Goal: Task Accomplishment & Management: Complete application form

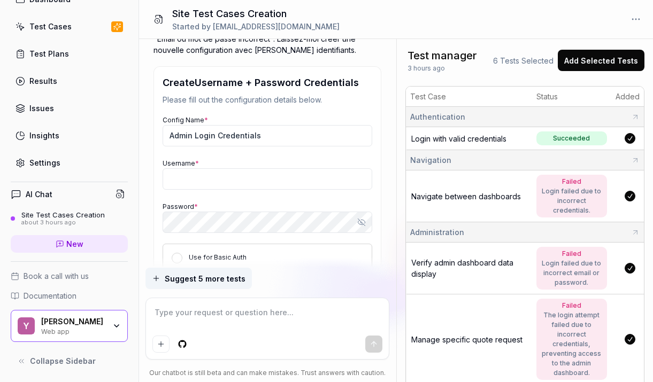
scroll to position [1911, 0]
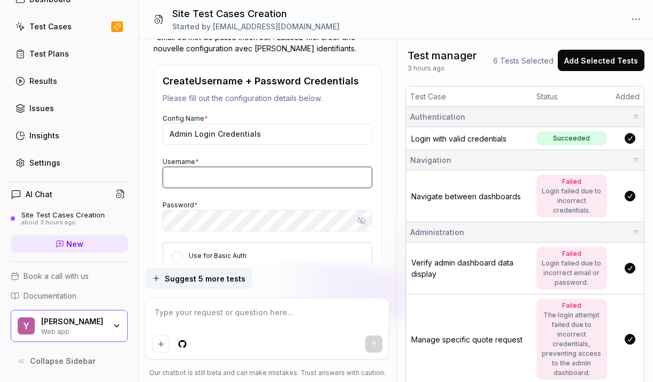
type textarea "*"
click at [186, 180] on input "Username *" at bounding box center [267, 177] width 210 height 21
type input "yvan.derogis"
type textarea "*"
type input "[EMAIL_ADDRESS][DOMAIN_NAME]"
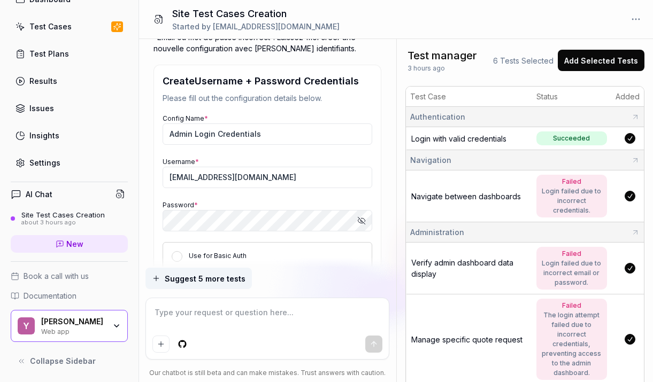
click at [186, 198] on div "Config Name * Admin Login Credentials Username * [EMAIL_ADDRESS][DOMAIN_NAME] P…" at bounding box center [267, 191] width 210 height 159
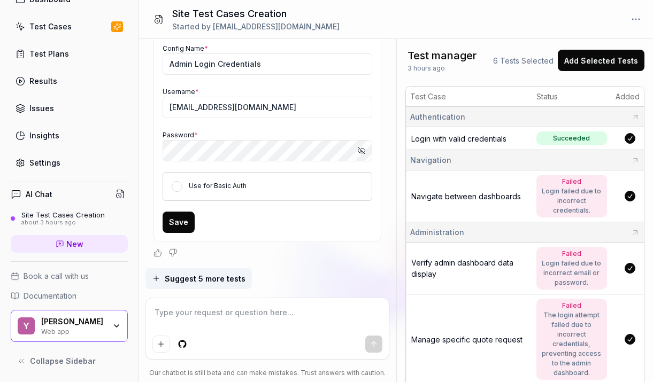
click at [176, 220] on button "Save" at bounding box center [178, 222] width 32 height 21
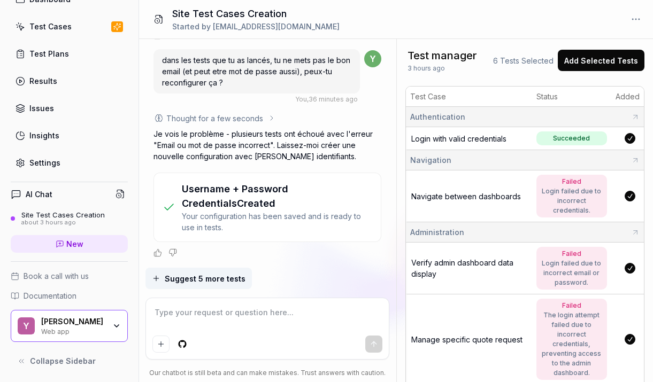
scroll to position [1831, 0]
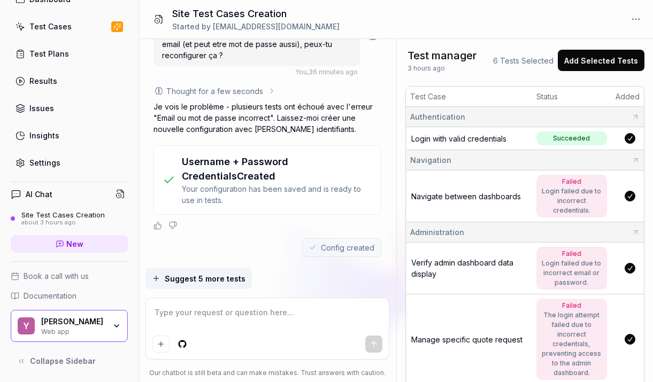
type textarea "*"
click at [211, 319] on textarea at bounding box center [267, 318] width 230 height 27
type textarea "r"
type textarea "*"
type textarea "re"
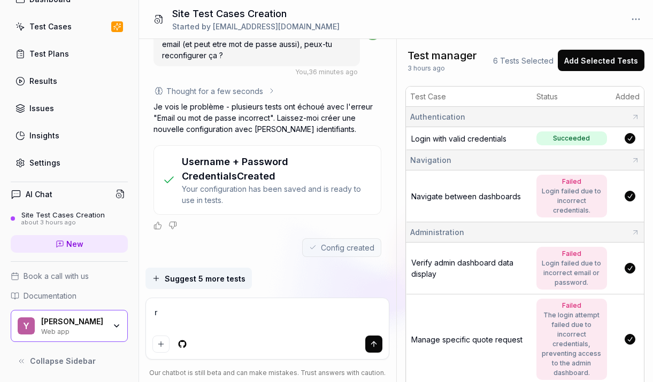
type textarea "*"
type textarea "rel"
type textarea "*"
type textarea "[MEDICAL_DATA]"
type textarea "*"
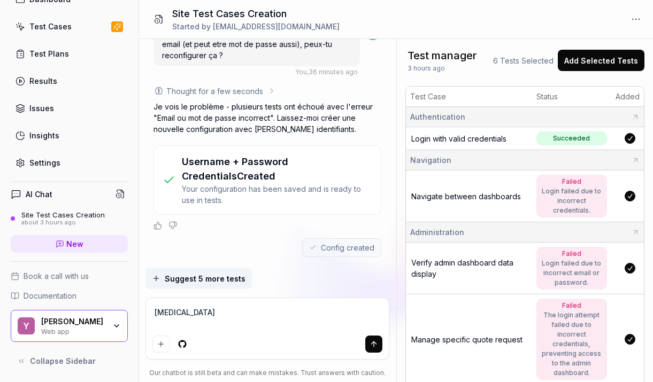
type textarea "[PERSON_NAME]"
type textarea "*"
type textarea "relanc"
type textarea "*"
type textarea "relance"
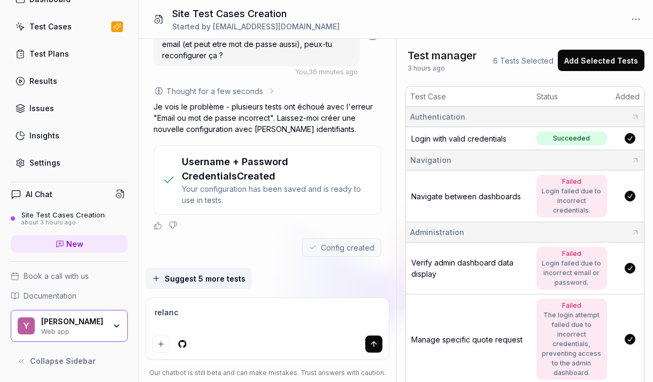
type textarea "*"
type textarea "relance"
type textarea "*"
type textarea "relance l"
type textarea "*"
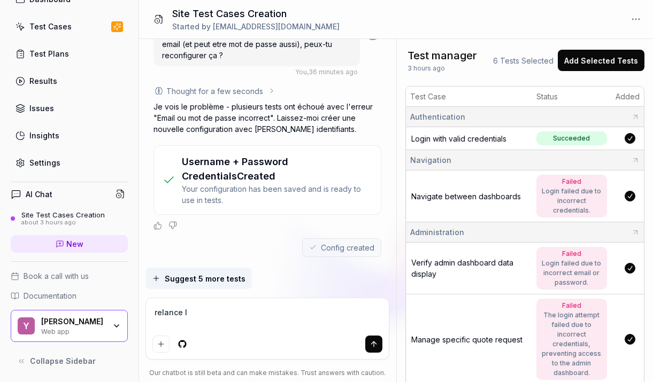
type textarea "relance le"
type textarea "*"
type textarea "relance les"
type textarea "*"
type textarea "relance les"
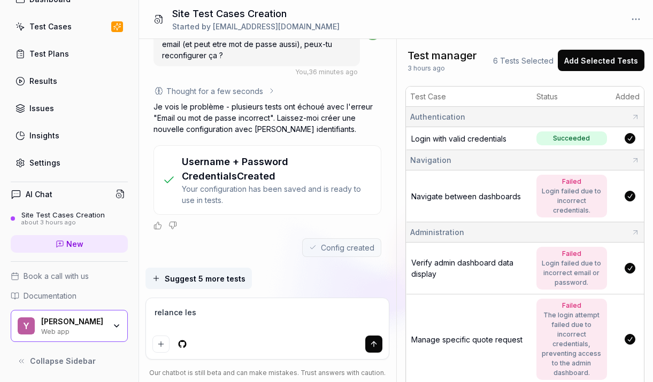
type textarea "*"
type textarea "relance les t"
type textarea "*"
type textarea "relance les te"
type textarea "*"
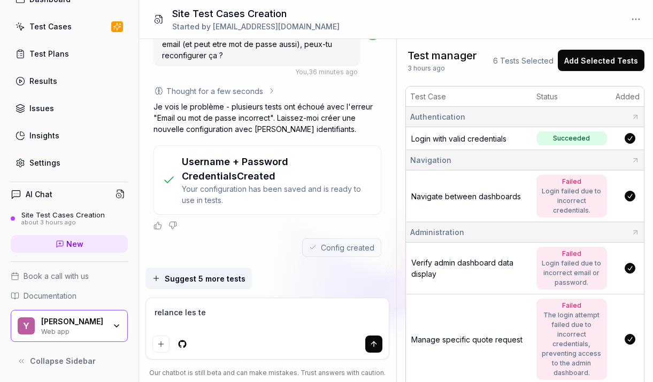
type textarea "relance les tes"
type textarea "*"
type textarea "relance les test"
type textarea "*"
type textarea "relance les tests"
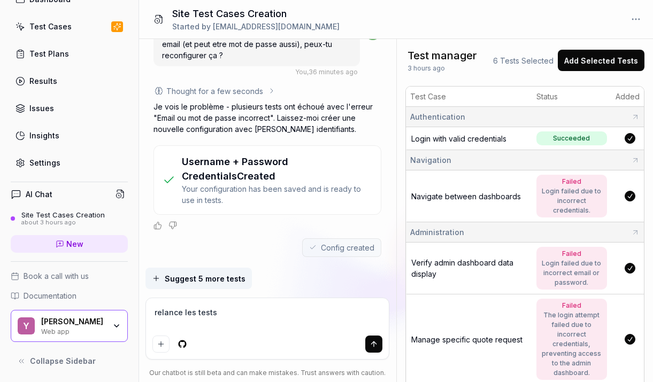
type textarea "*"
